Goal: Information Seeking & Learning: Find specific fact

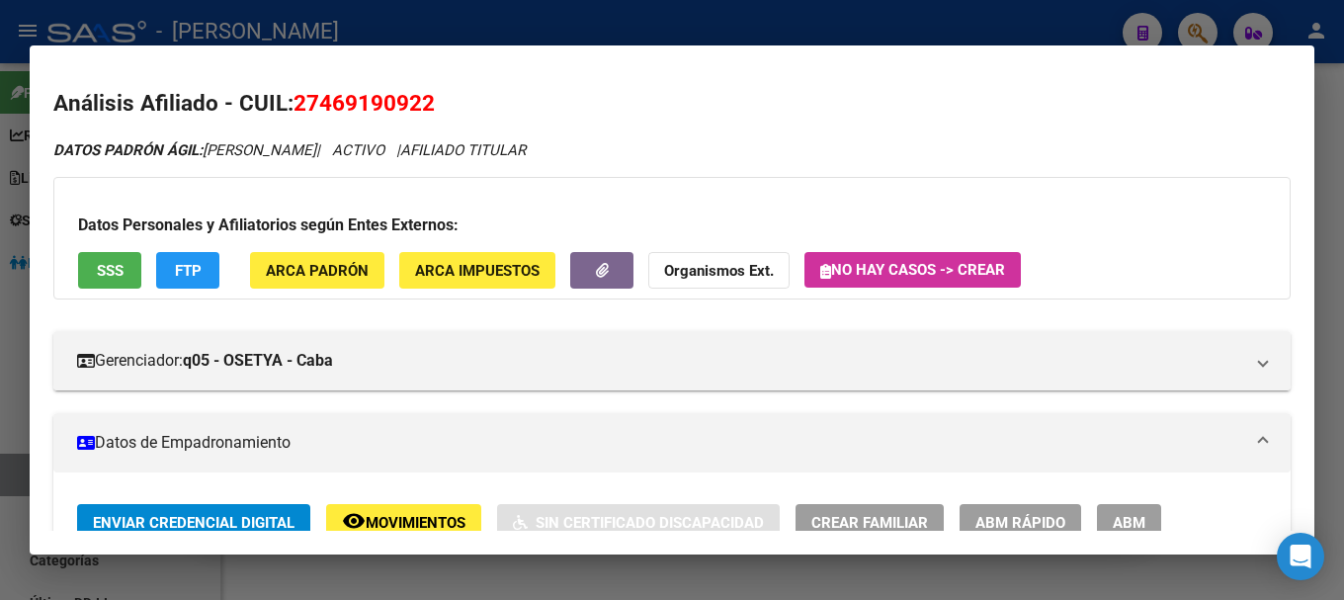
click at [546, 25] on div at bounding box center [672, 300] width 1344 height 600
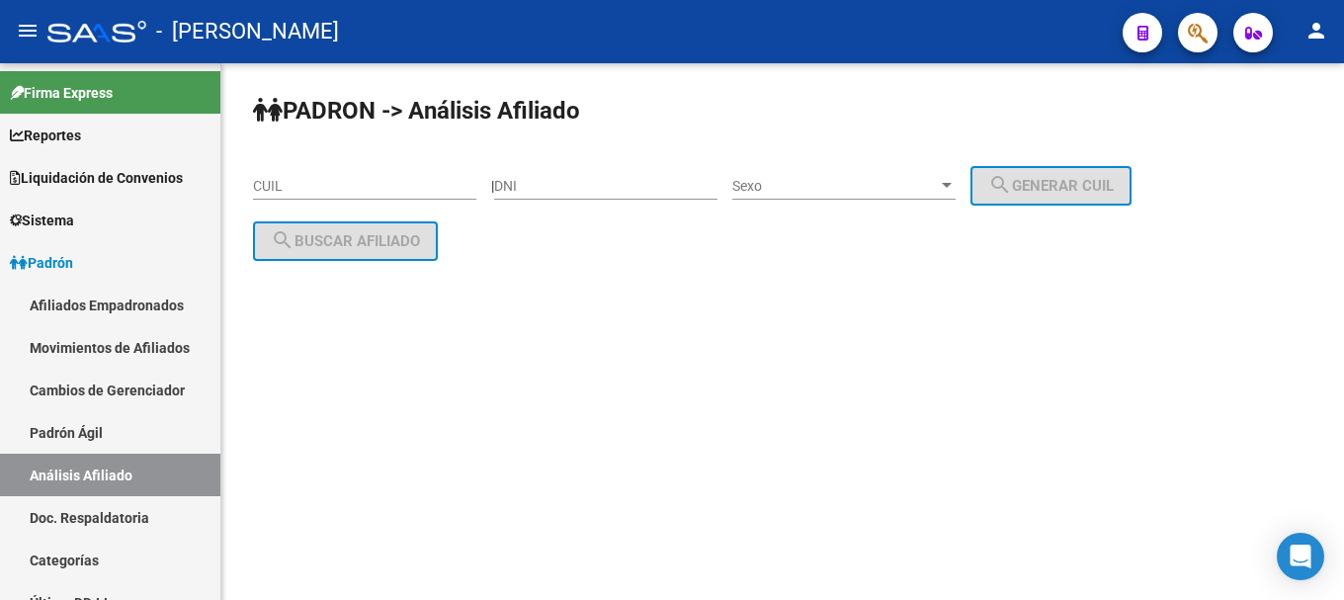
drag, startPoint x: 364, startPoint y: 594, endPoint x: 711, endPoint y: 279, distance: 468.9
click at [711, 279] on div "PADRON -> Análisis Afiliado CUIL | DNI Sexo Sexo search Generar CUIL search Bus…" at bounding box center [782, 193] width 1123 height 261
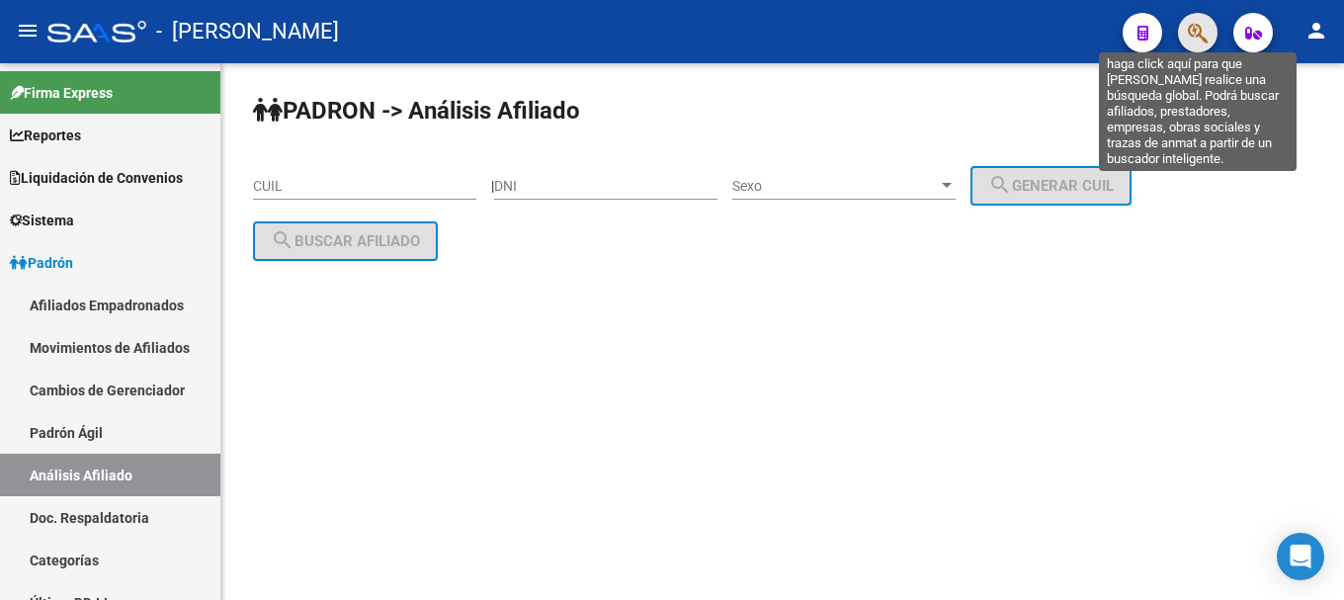
click at [1199, 41] on icon "button" at bounding box center [1198, 33] width 20 height 23
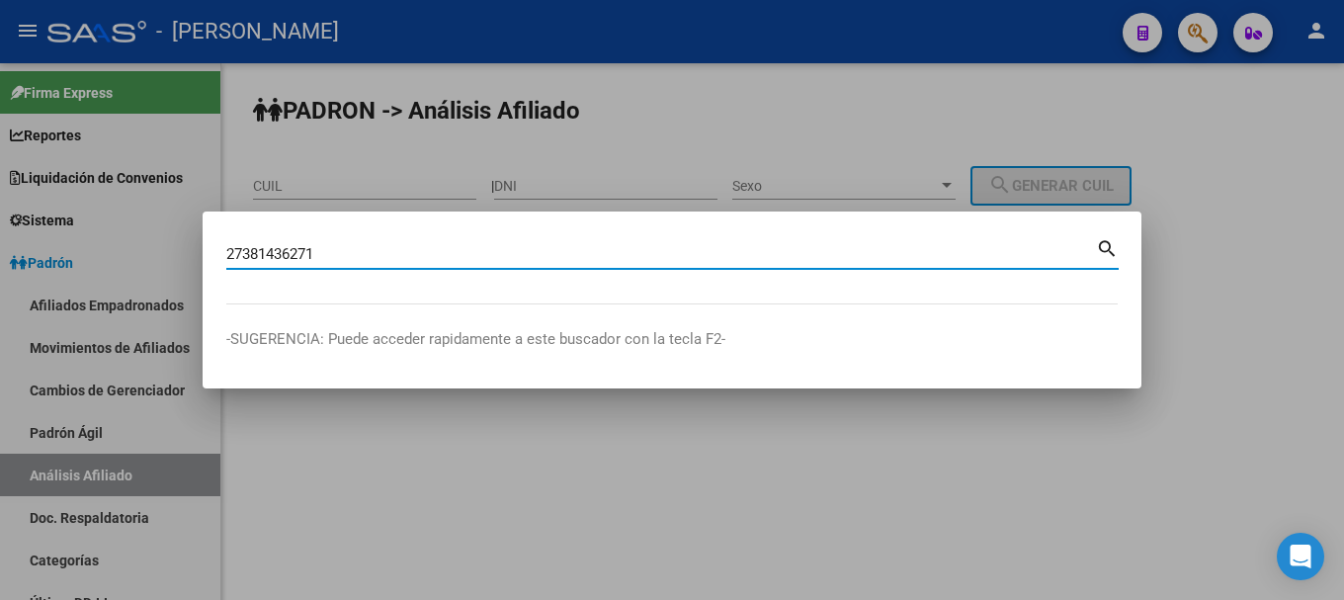
type input "27381436271"
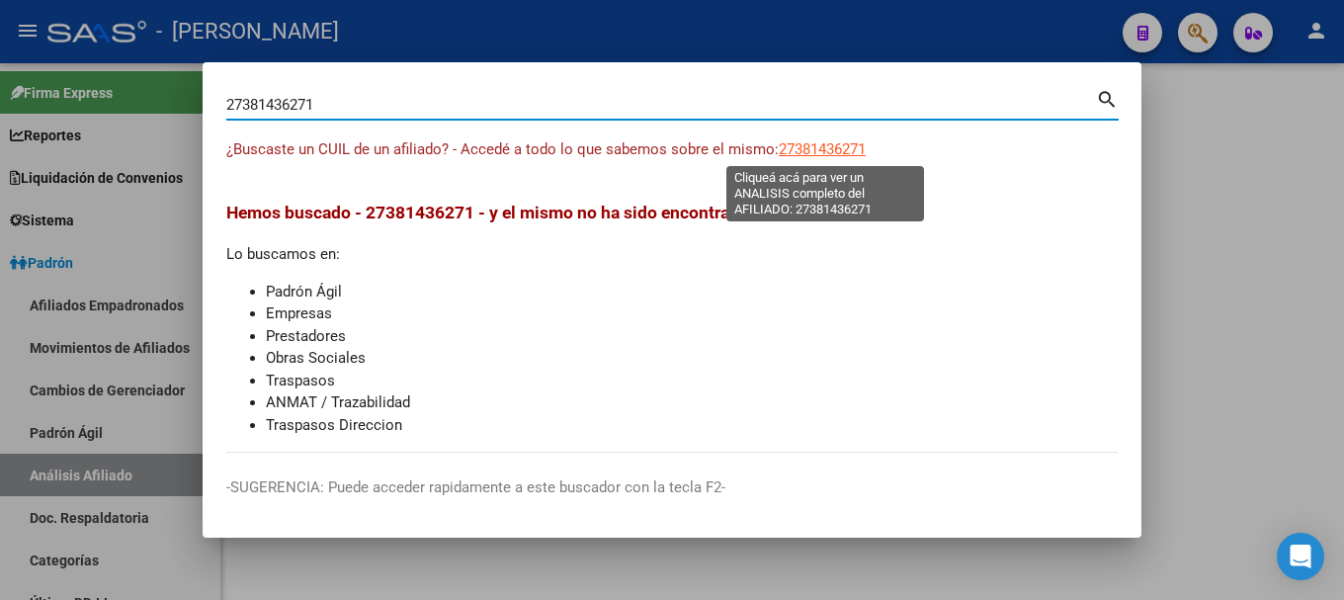
click at [844, 150] on span "27381436271" at bounding box center [822, 149] width 87 height 18
type textarea "27381436271"
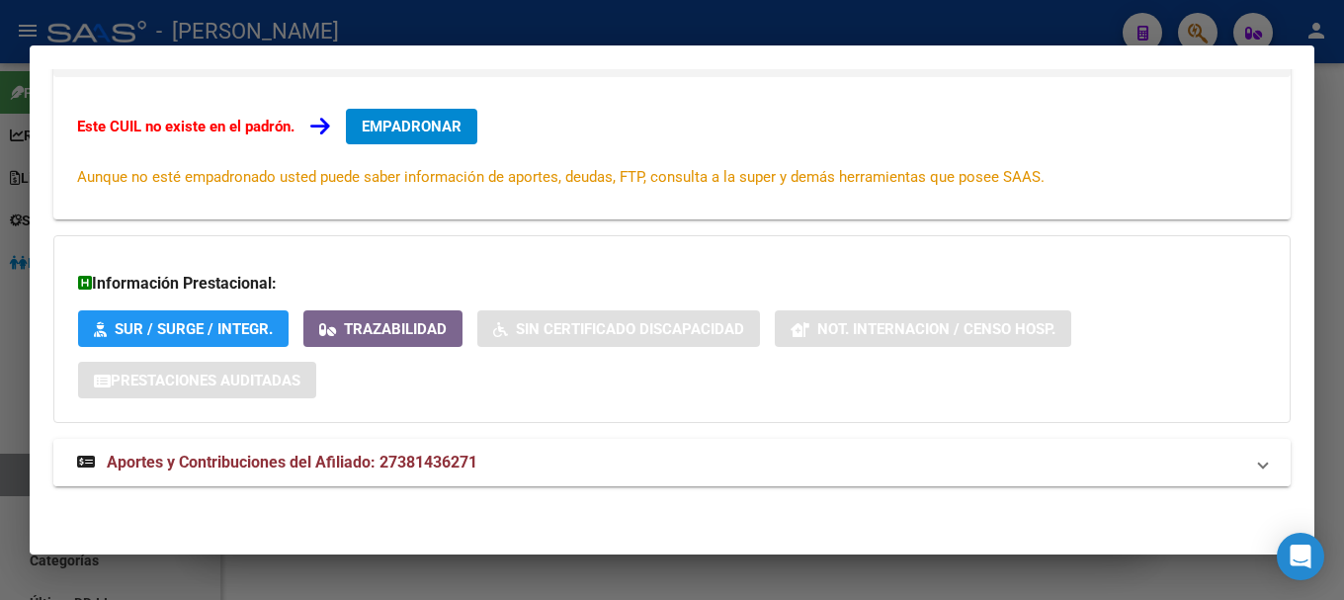
click at [625, 465] on mat-panel-title "Aportes y Contribuciones del Afiliado: 27381436271" at bounding box center [660, 463] width 1167 height 24
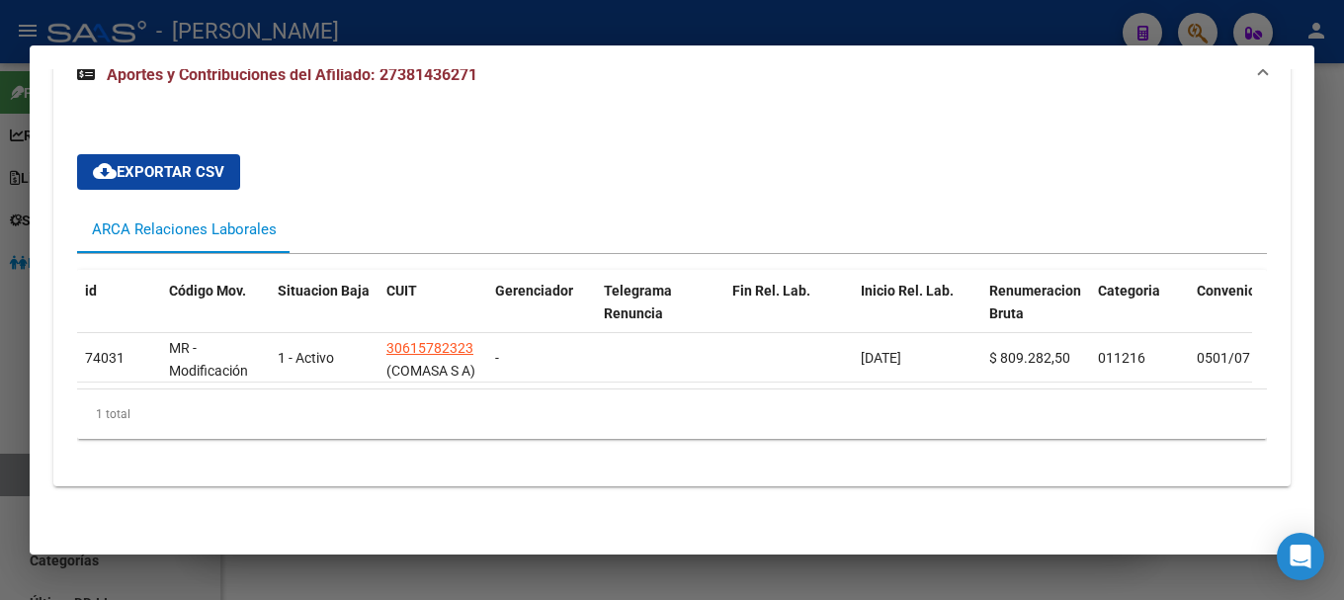
scroll to position [636, 0]
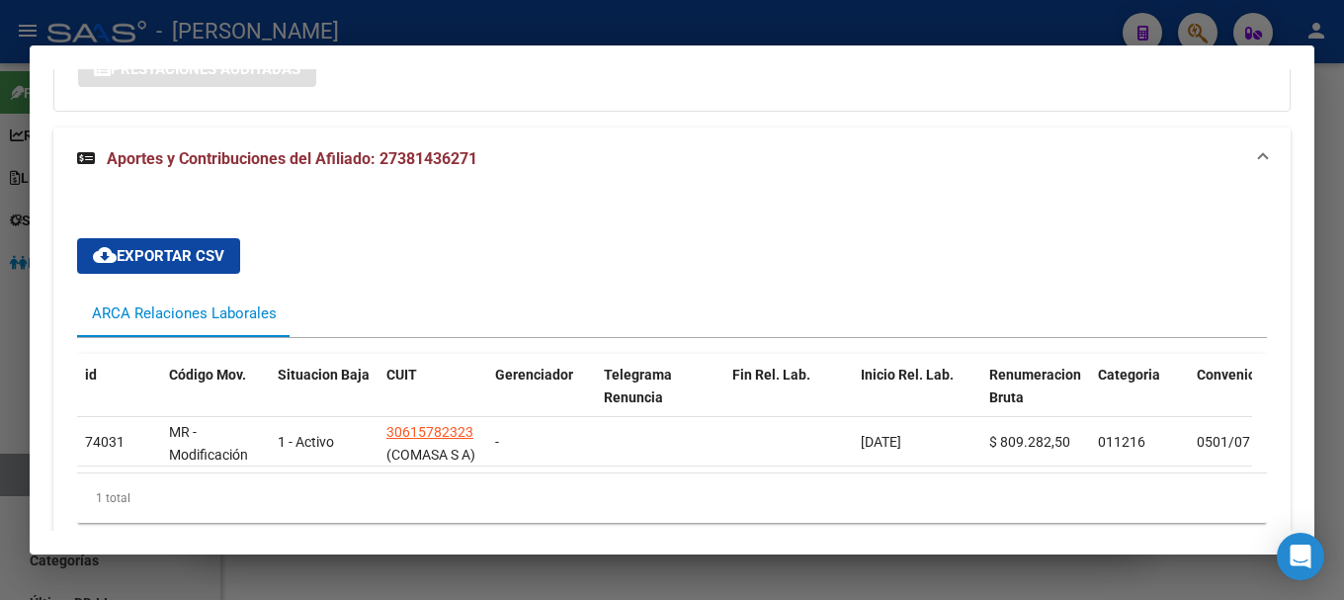
click at [709, 189] on mat-expansion-panel-header "Aportes y Contribuciones del Afiliado: 27381436271" at bounding box center [672, 159] width 1238 height 63
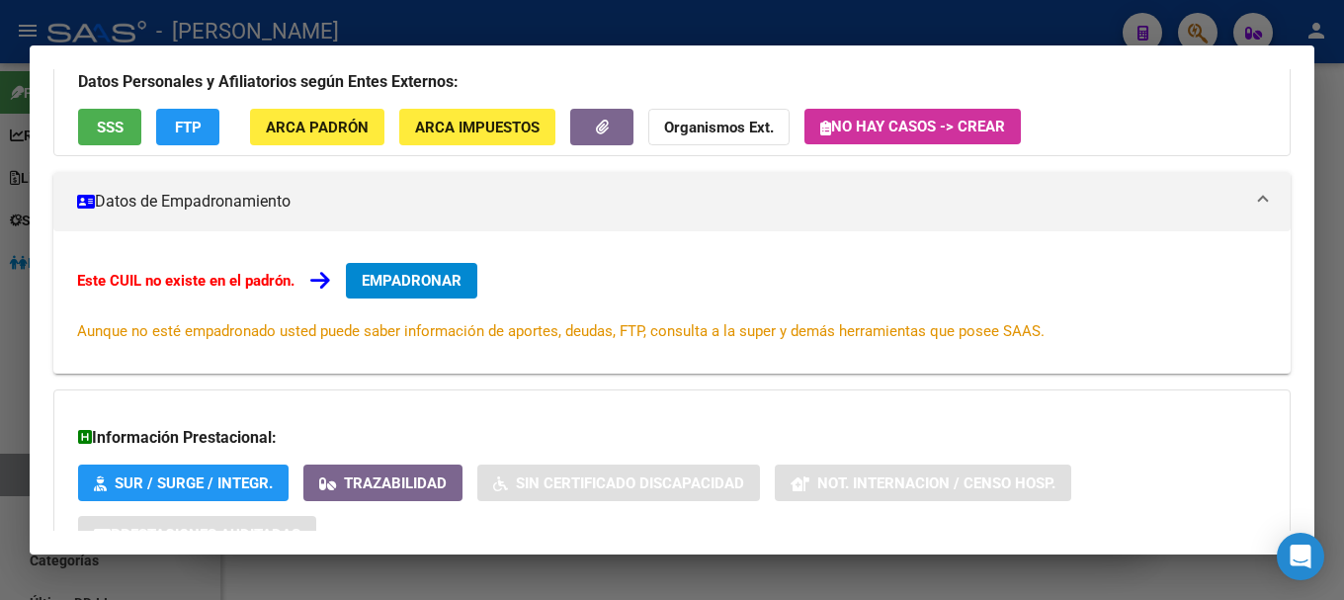
scroll to position [0, 0]
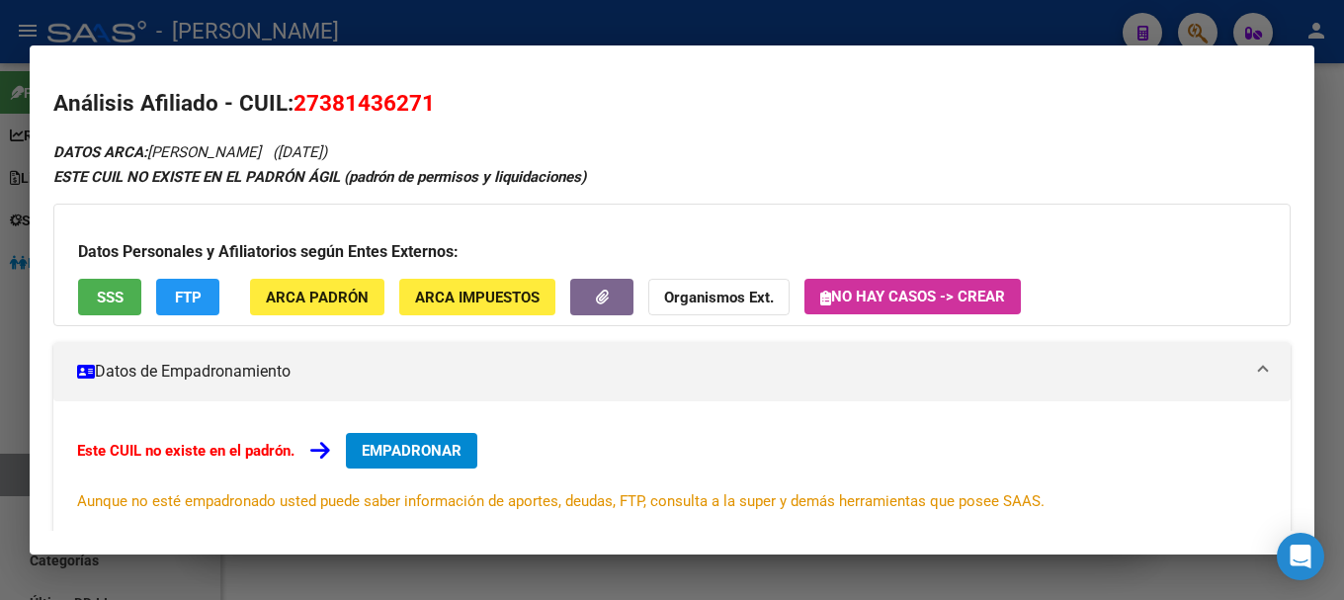
click at [372, 104] on span "27381436271" at bounding box center [364, 103] width 141 height 26
copy span "27381436271"
click at [804, 15] on div at bounding box center [672, 300] width 1344 height 600
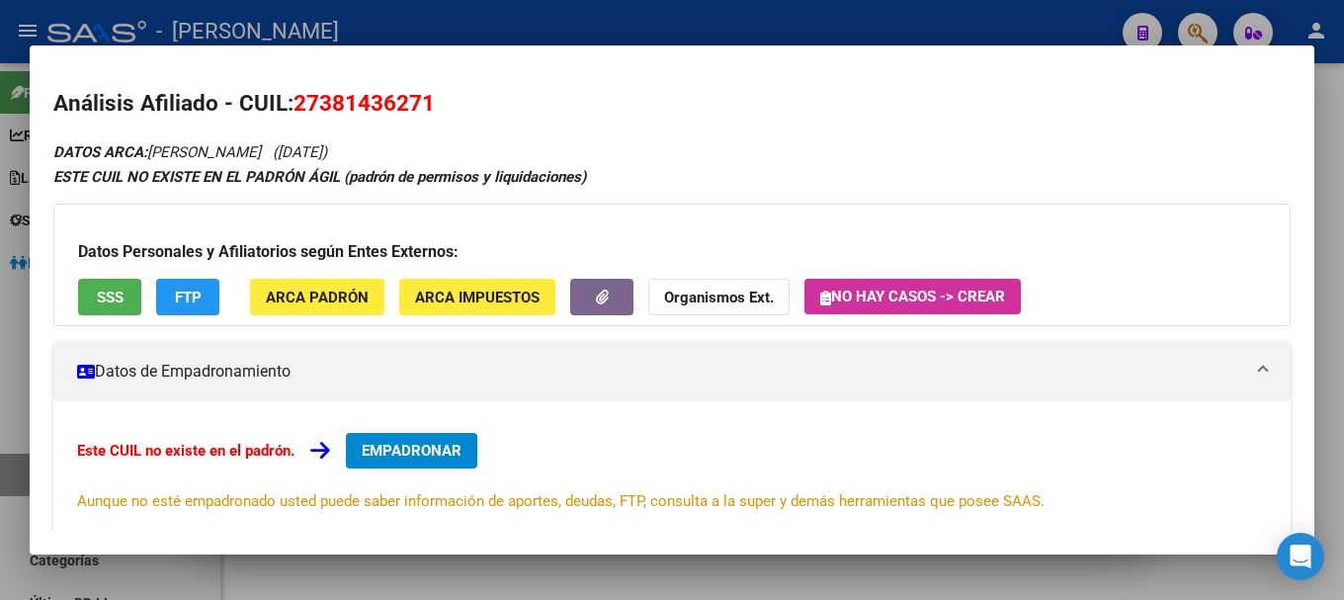
click at [804, 15] on div at bounding box center [672, 300] width 1344 height 600
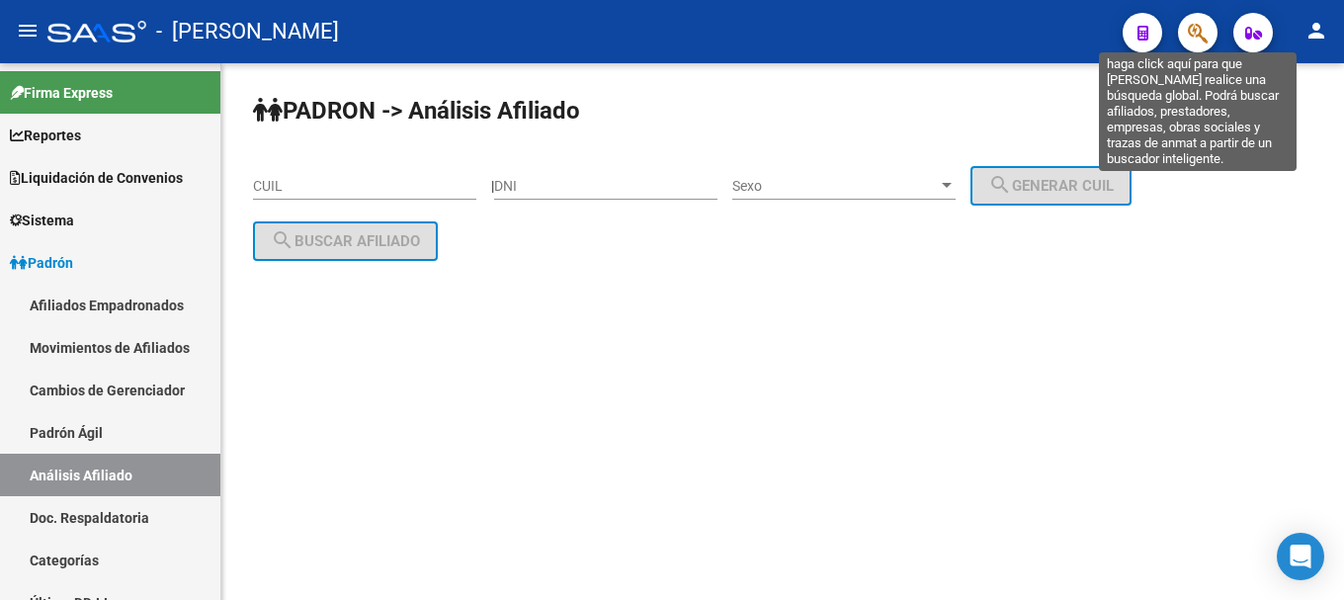
click at [1206, 28] on icon "button" at bounding box center [1198, 33] width 20 height 23
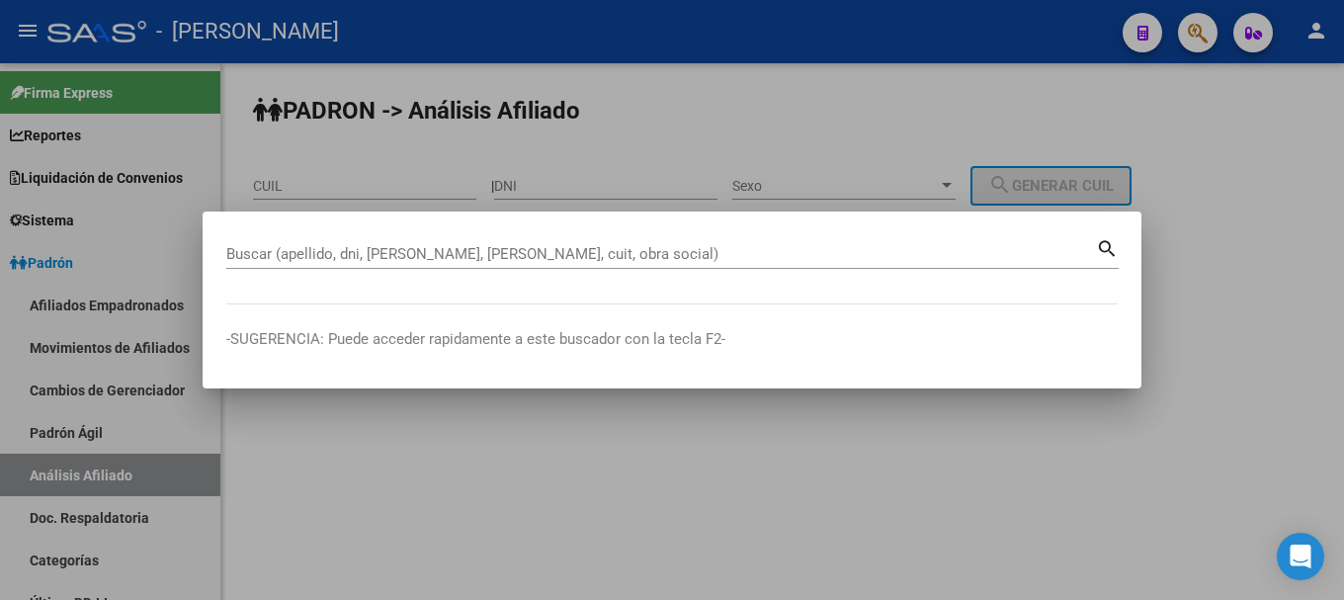
click at [613, 479] on div at bounding box center [672, 300] width 1344 height 600
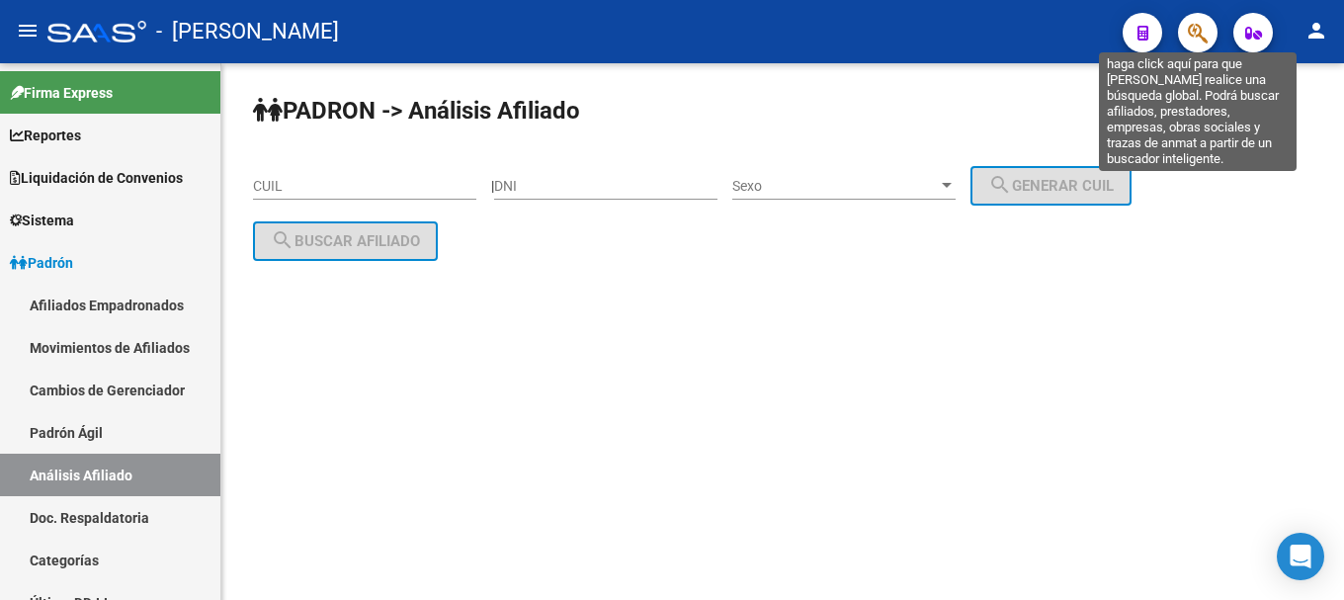
click at [1190, 33] on icon "button" at bounding box center [1198, 33] width 20 height 23
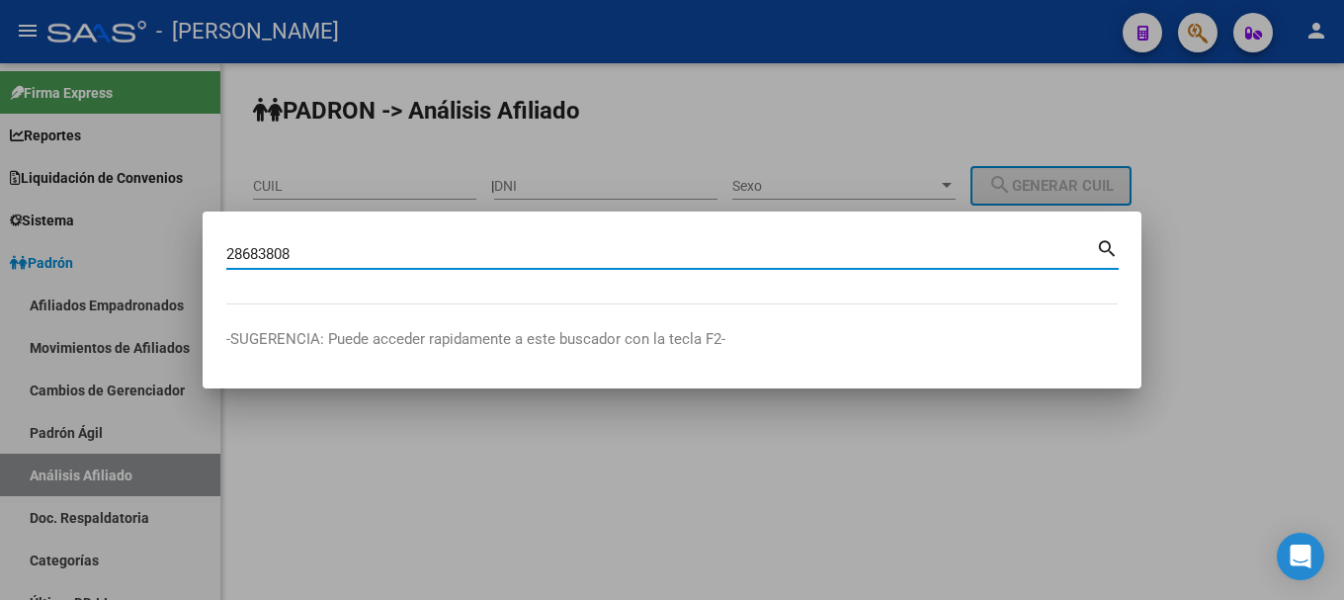
type input "28683808"
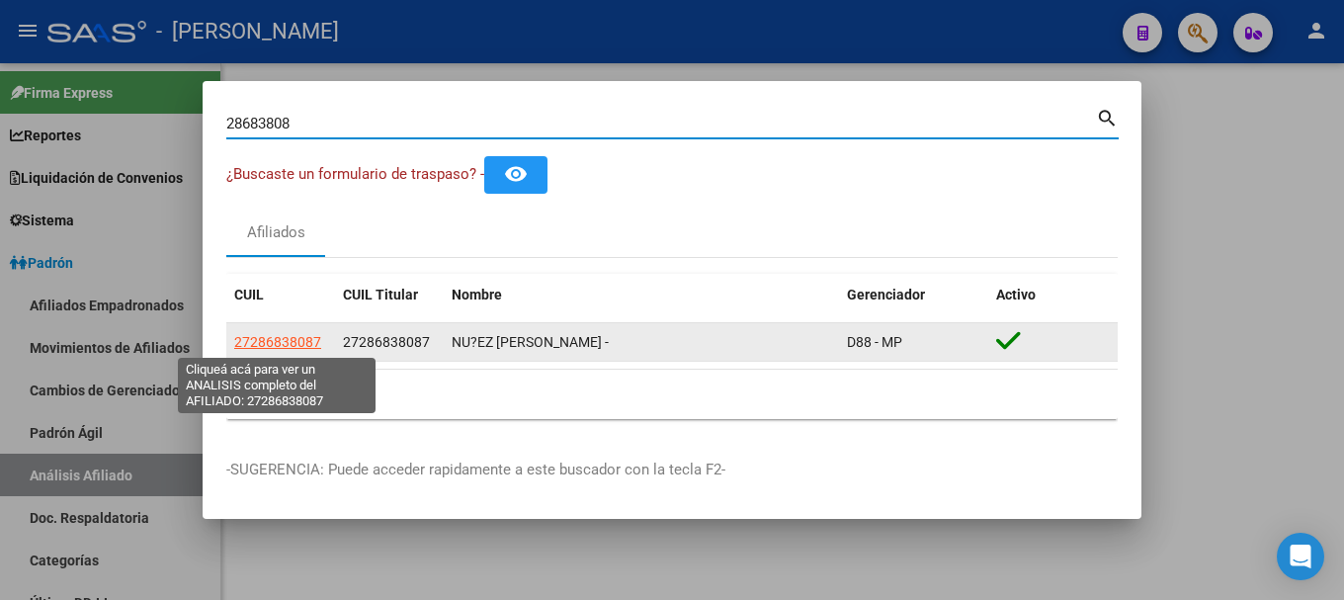
click at [290, 343] on span "27286838087" at bounding box center [277, 342] width 87 height 16
type textarea "27286838087"
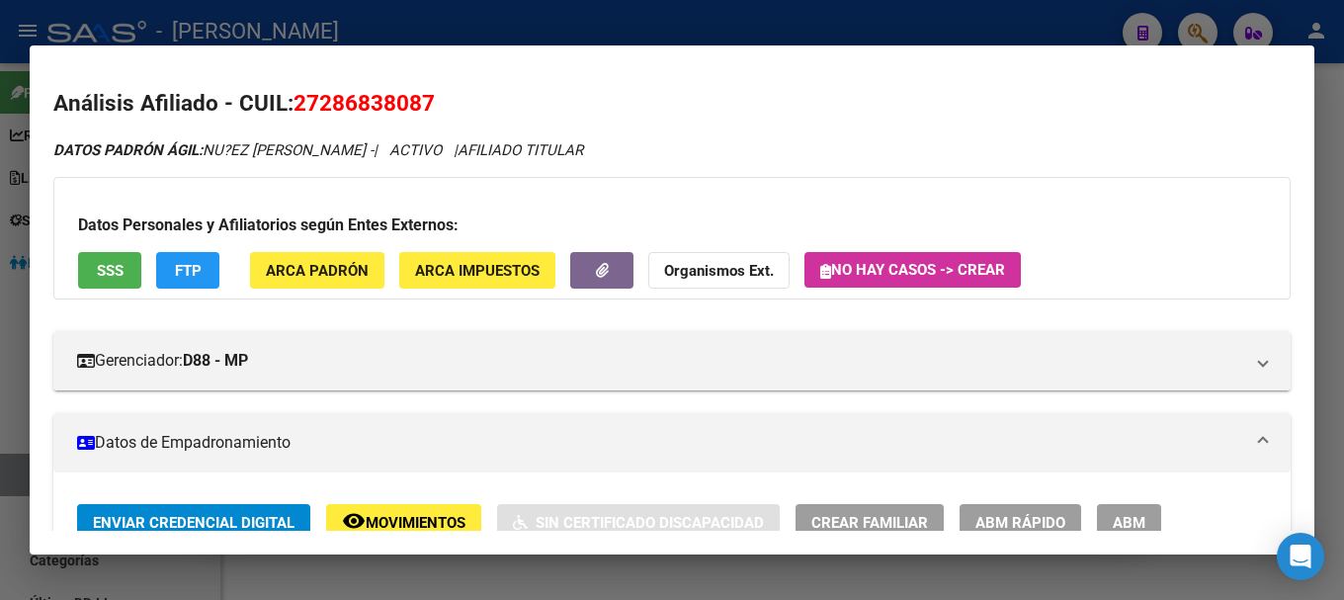
scroll to position [593, 0]
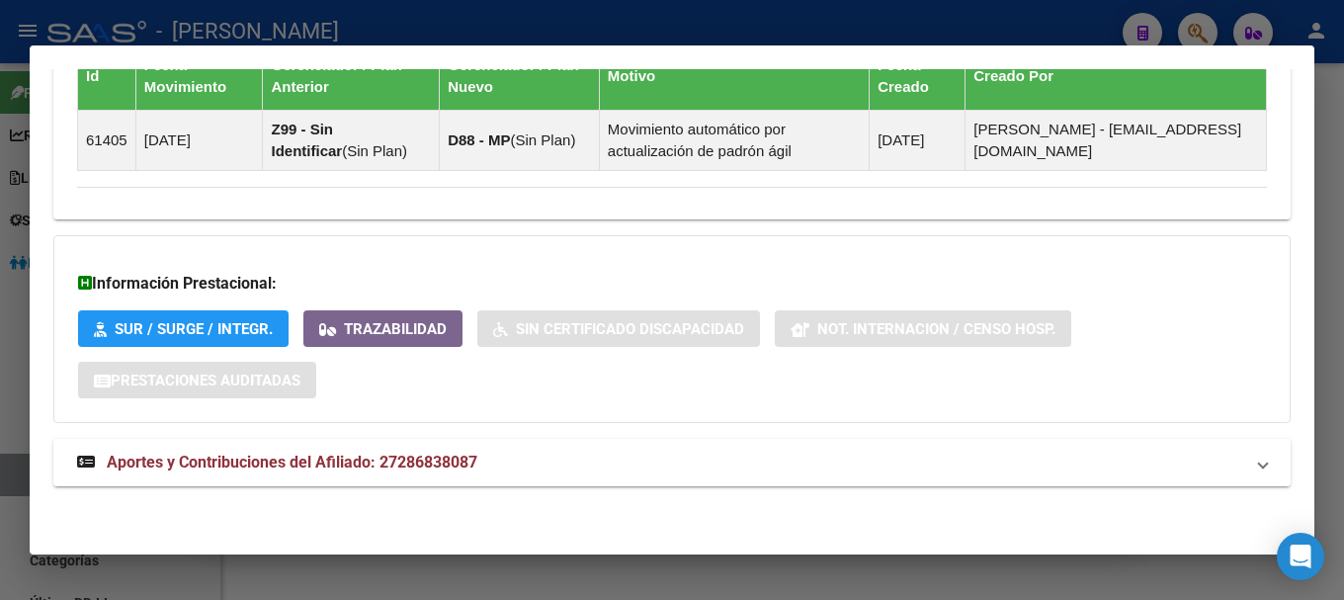
click at [624, 482] on mat-expansion-panel-header "Aportes y Contribuciones del Afiliado: 27286838087" at bounding box center [672, 462] width 1238 height 47
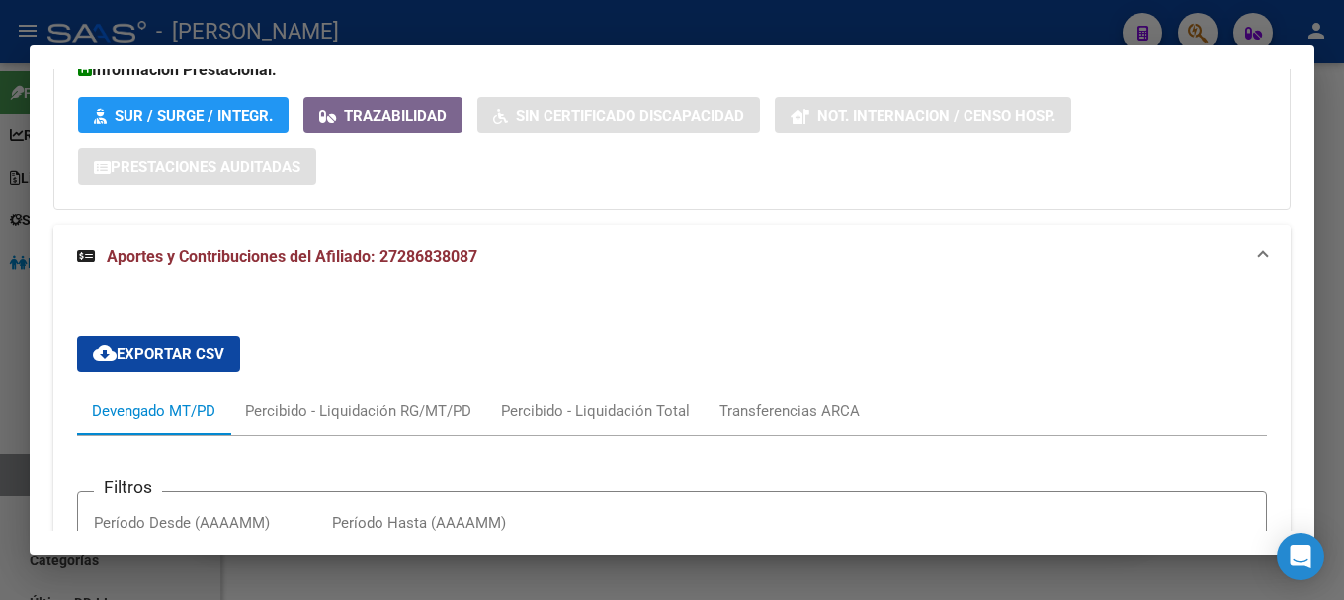
click at [668, 243] on mat-expansion-panel-header "Aportes y Contribuciones del Afiliado: 27286838087" at bounding box center [672, 256] width 1238 height 63
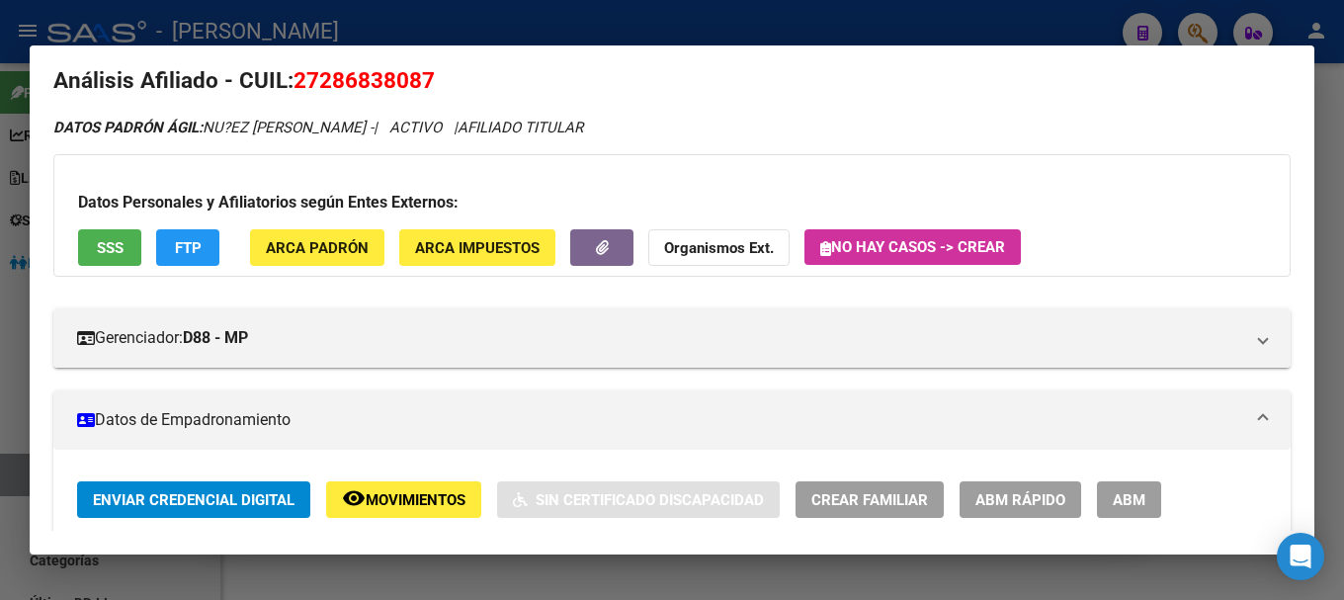
scroll to position [0, 0]
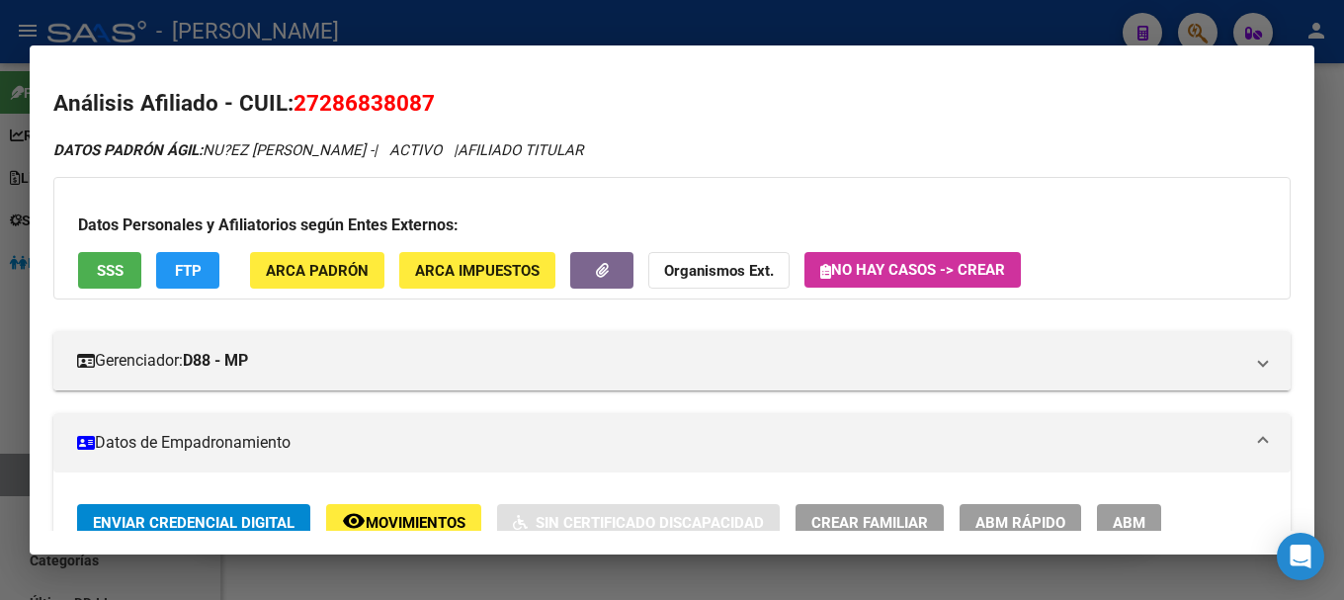
click at [415, 91] on span "27286838087" at bounding box center [364, 103] width 141 height 26
copy span "27286838087"
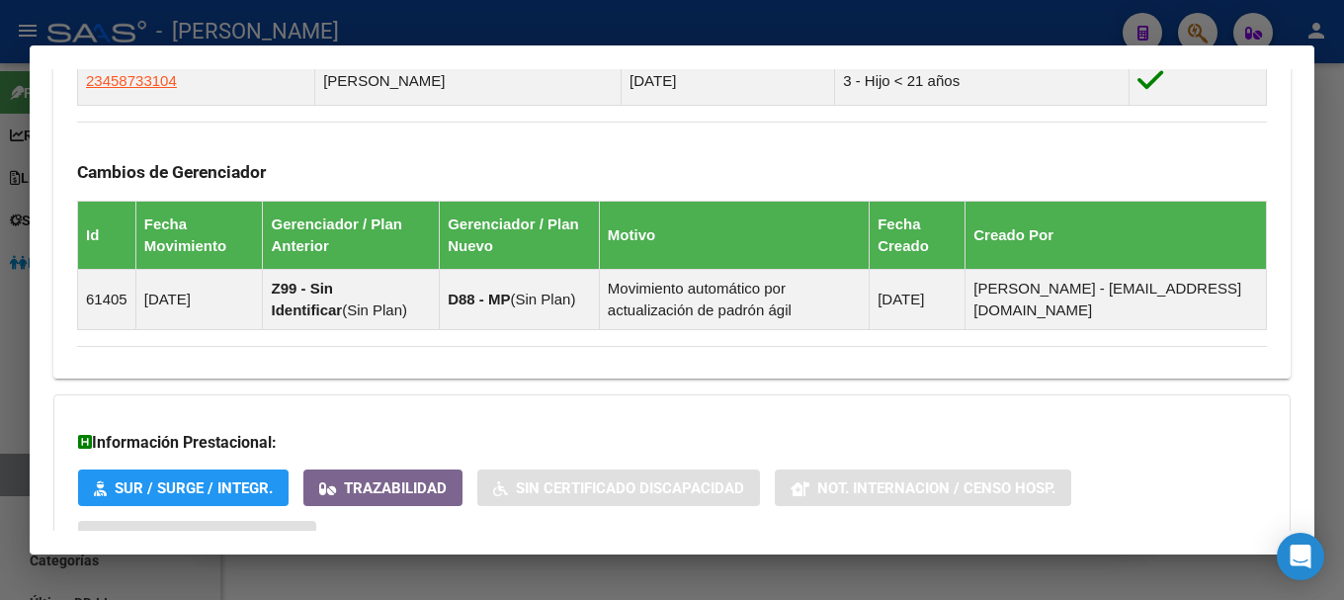
scroll to position [1285, 0]
